Goal: Task Accomplishment & Management: Manage account settings

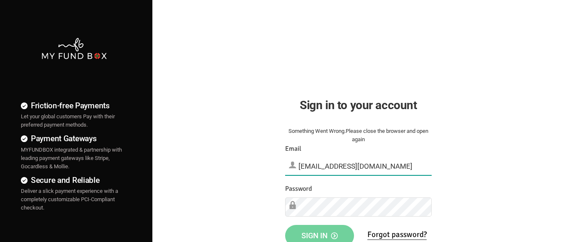
type input "[EMAIL_ADDRESS][DOMAIN_NAME]"
click at [319, 233] on span "Sign in" at bounding box center [319, 236] width 36 height 9
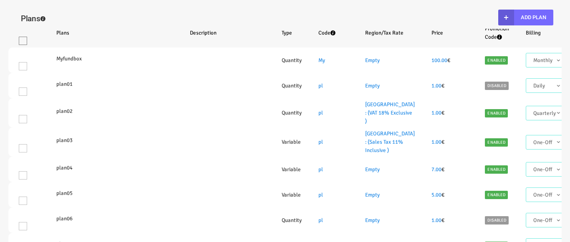
select select "100"
